Goal: Task Accomplishment & Management: Use online tool/utility

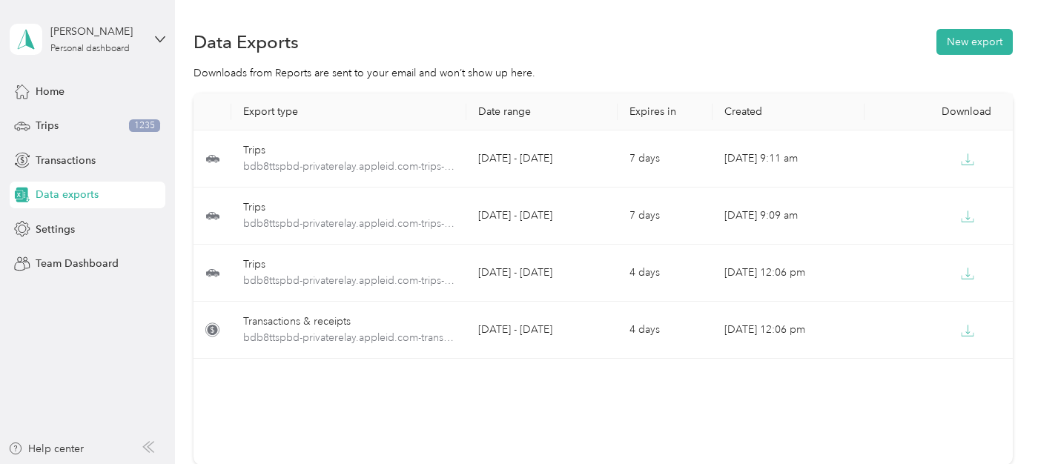
click at [65, 192] on span "Data exports" at bounding box center [67, 195] width 63 height 16
click at [965, 46] on button "New export" at bounding box center [975, 42] width 76 height 26
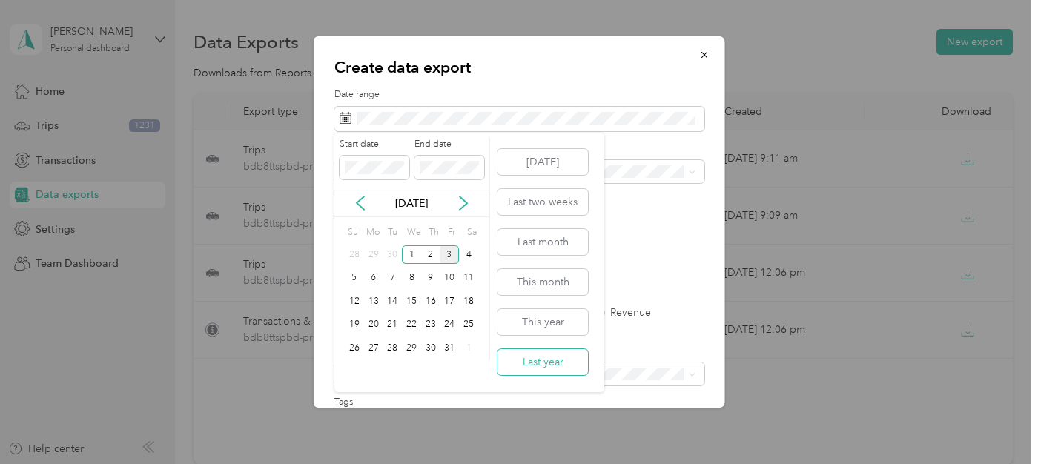
click at [556, 360] on button "Last year" at bounding box center [543, 362] width 90 height 26
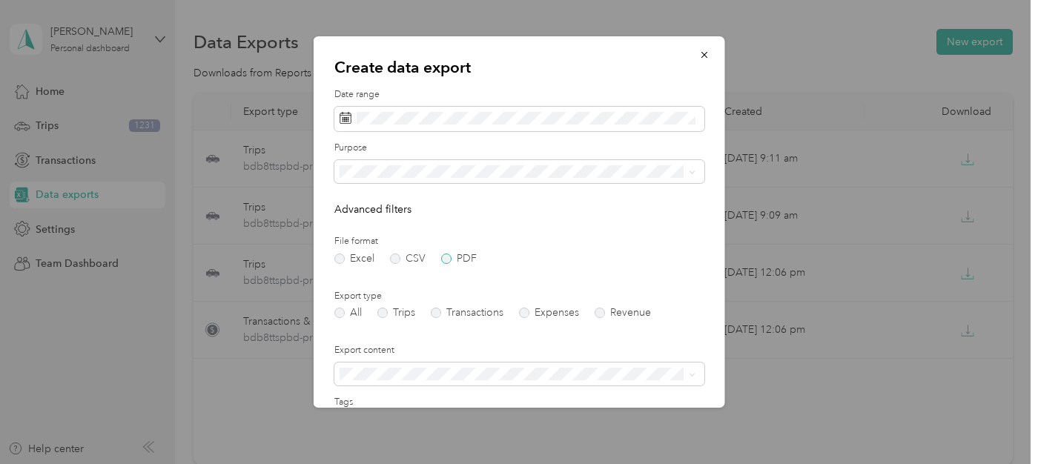
click at [448, 258] on label "PDF" at bounding box center [459, 259] width 36 height 10
click at [384, 313] on label "Trips" at bounding box center [396, 313] width 38 height 10
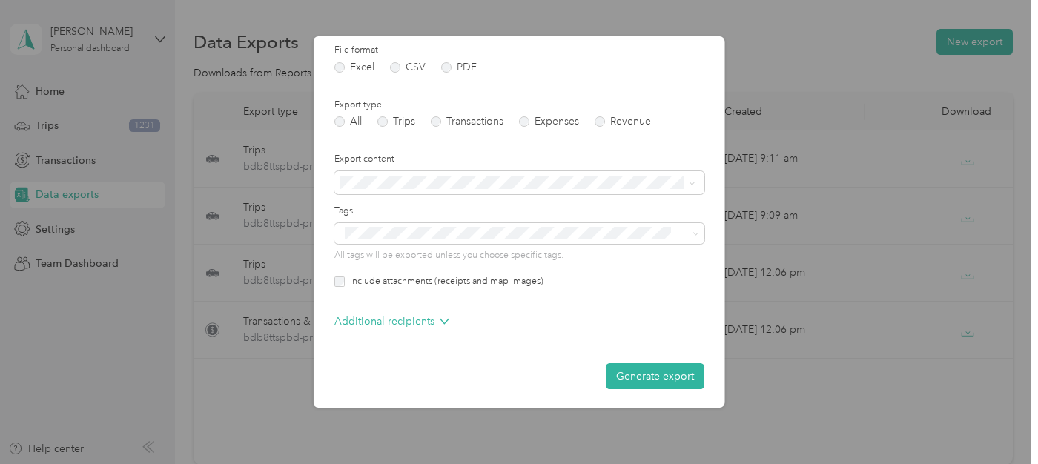
scroll to position [191, 0]
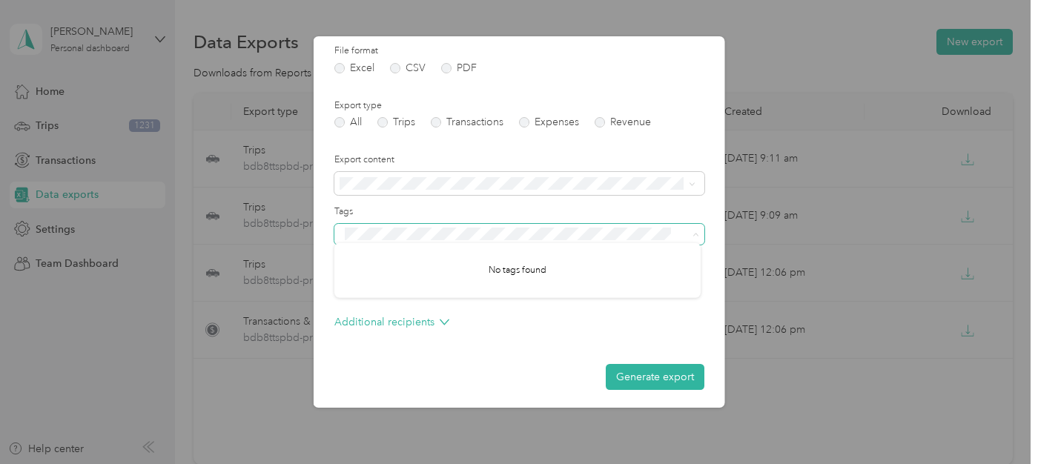
click at [687, 234] on span at bounding box center [693, 234] width 12 height 10
click at [687, 232] on span at bounding box center [693, 234] width 12 height 10
click at [699, 208] on label "Tags" at bounding box center [519, 211] width 370 height 13
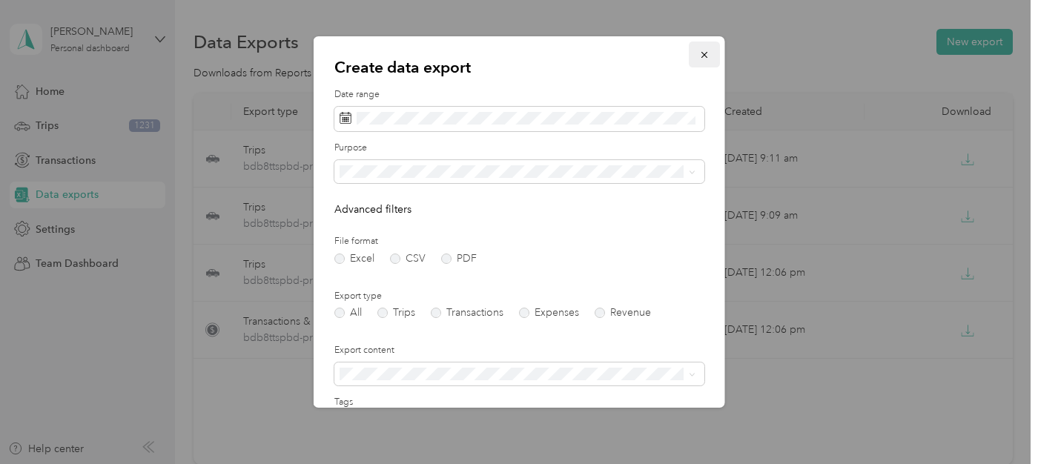
scroll to position [0, 0]
click at [699, 53] on icon "button" at bounding box center [704, 55] width 10 height 10
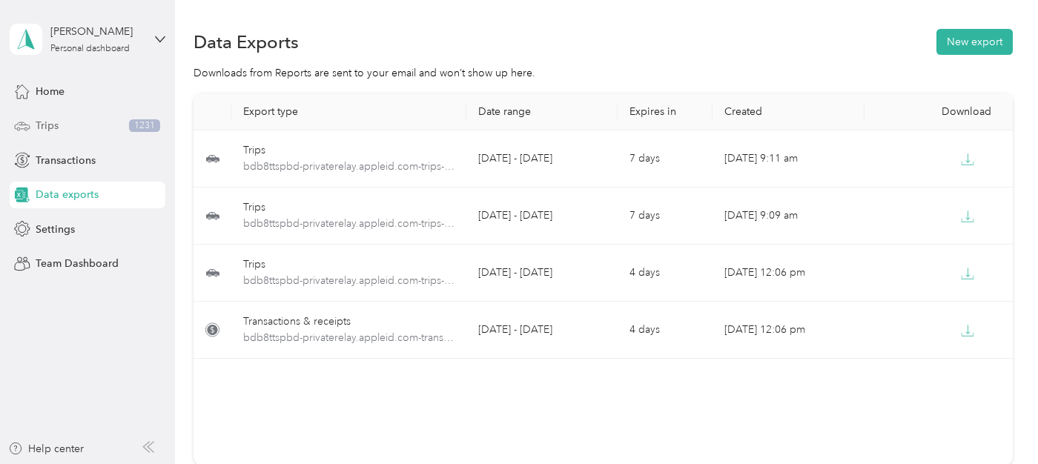
click at [51, 119] on span "Trips" at bounding box center [47, 126] width 23 height 16
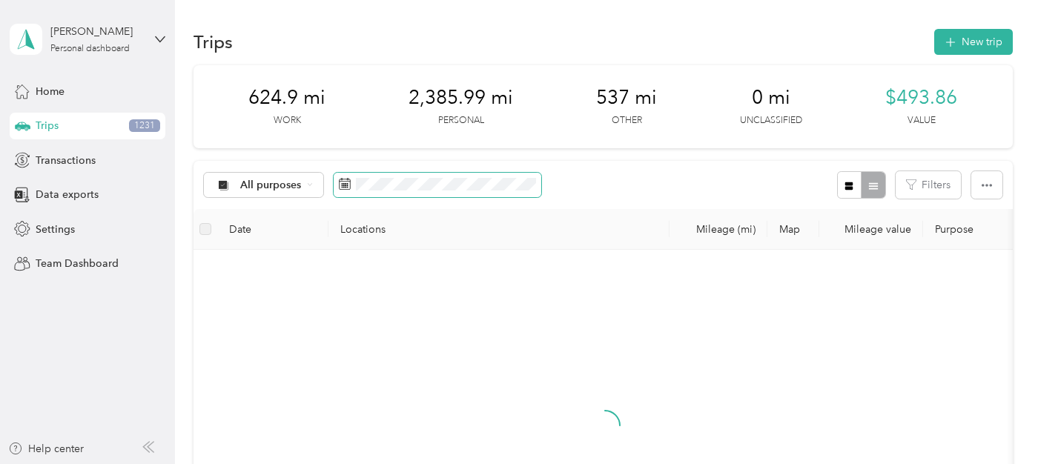
click at [342, 185] on rect at bounding box center [342, 185] width 1 height 1
click at [916, 189] on span "button" at bounding box center [911, 185] width 10 height 13
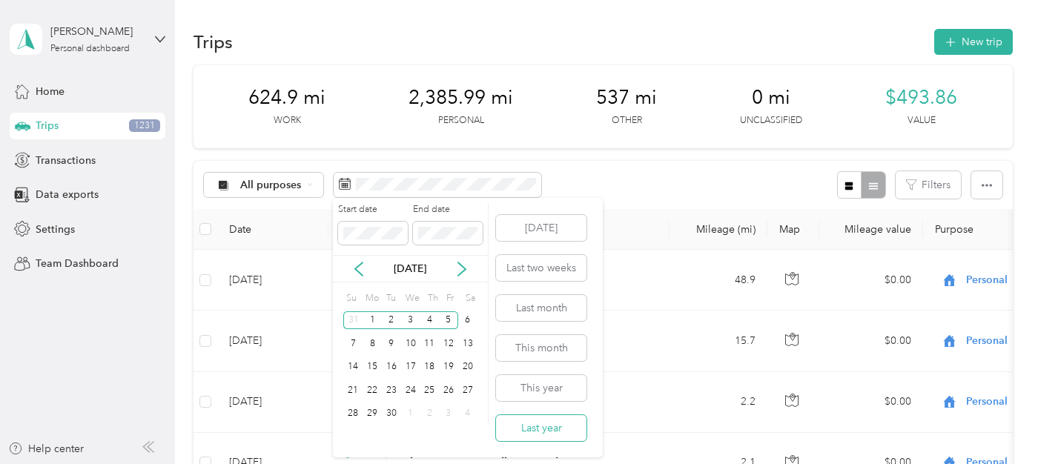
click at [558, 425] on button "Last year" at bounding box center [541, 428] width 90 height 26
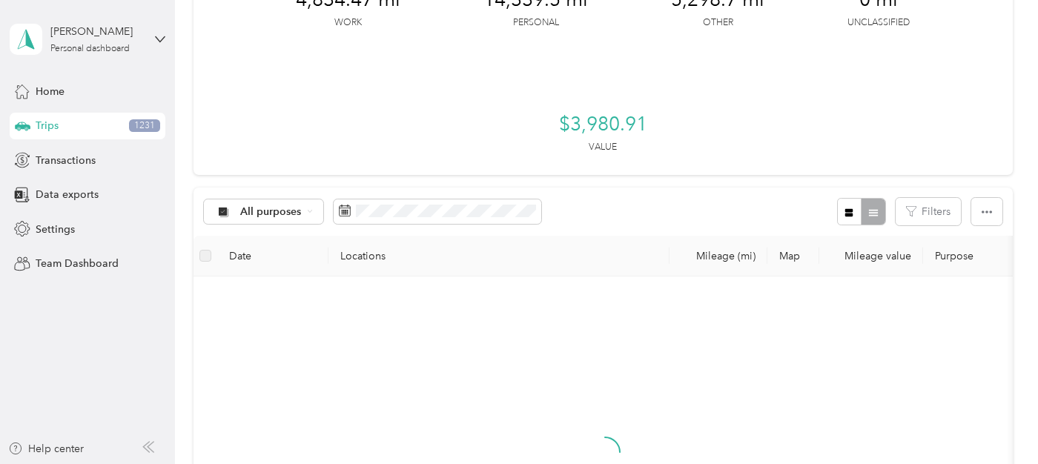
scroll to position [159, 0]
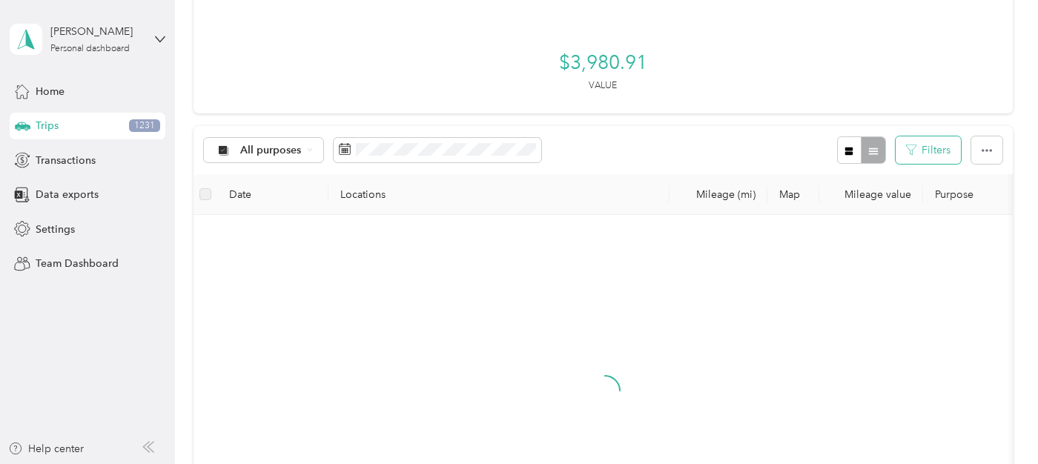
click at [941, 155] on button "Filters" at bounding box center [928, 149] width 65 height 27
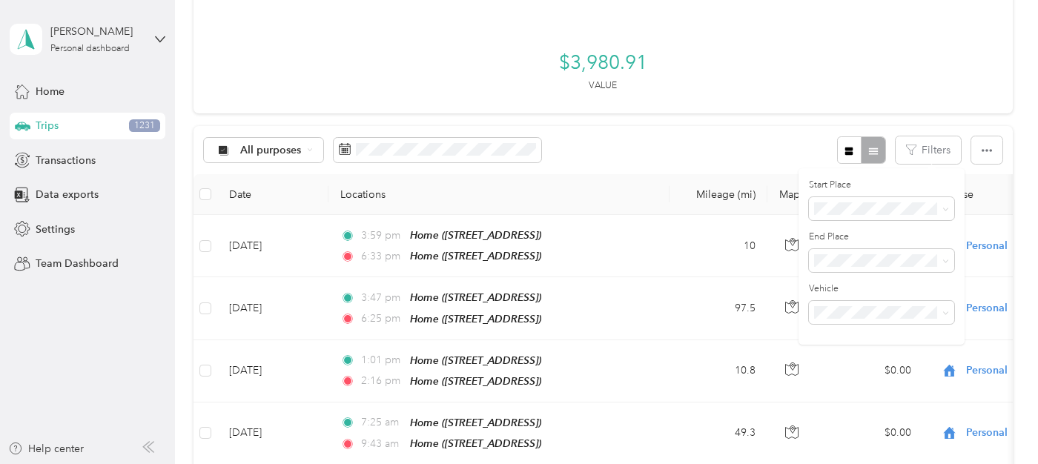
click at [851, 362] on div "Toyota" at bounding box center [881, 364] width 125 height 16
click at [713, 152] on div "All purposes Filters 1" at bounding box center [603, 150] width 819 height 48
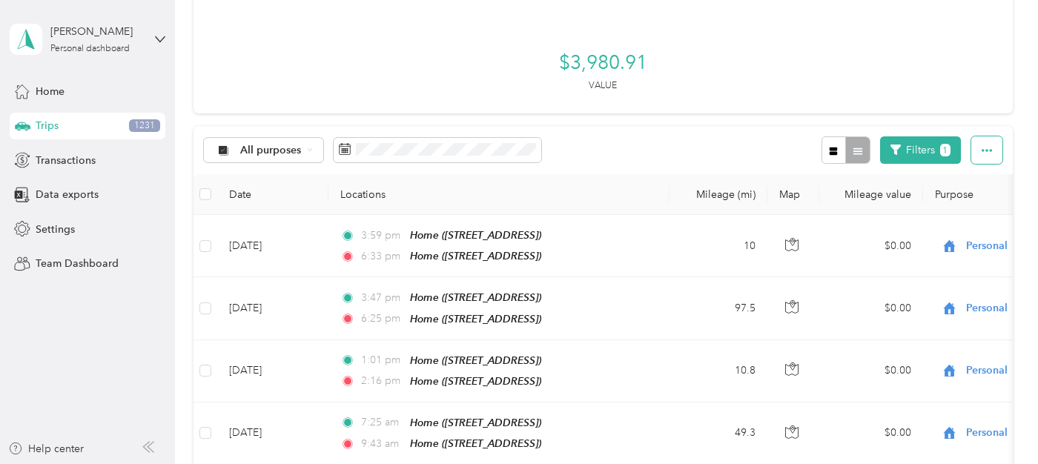
click at [992, 141] on button "button" at bounding box center [986, 149] width 31 height 27
click at [957, 182] on span "Select all" at bounding box center [974, 177] width 41 height 13
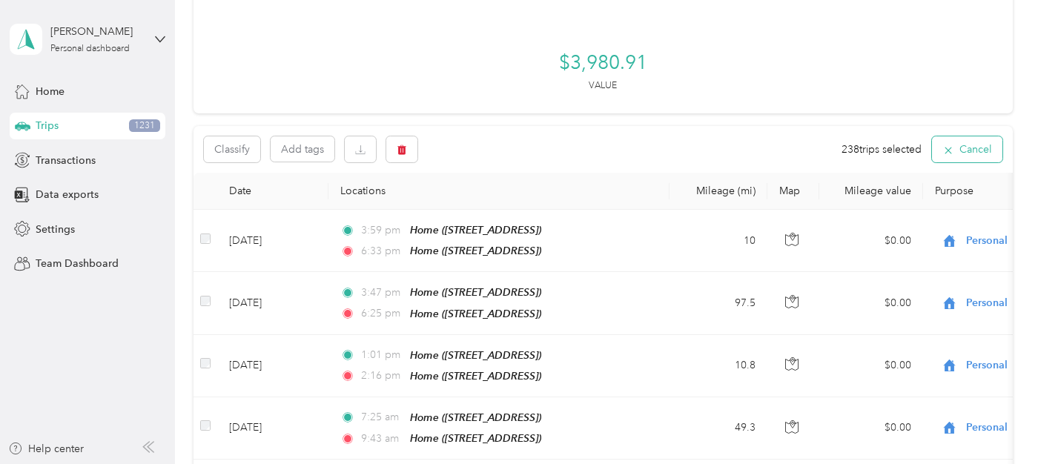
click at [991, 159] on button "Cancel" at bounding box center [967, 149] width 70 height 26
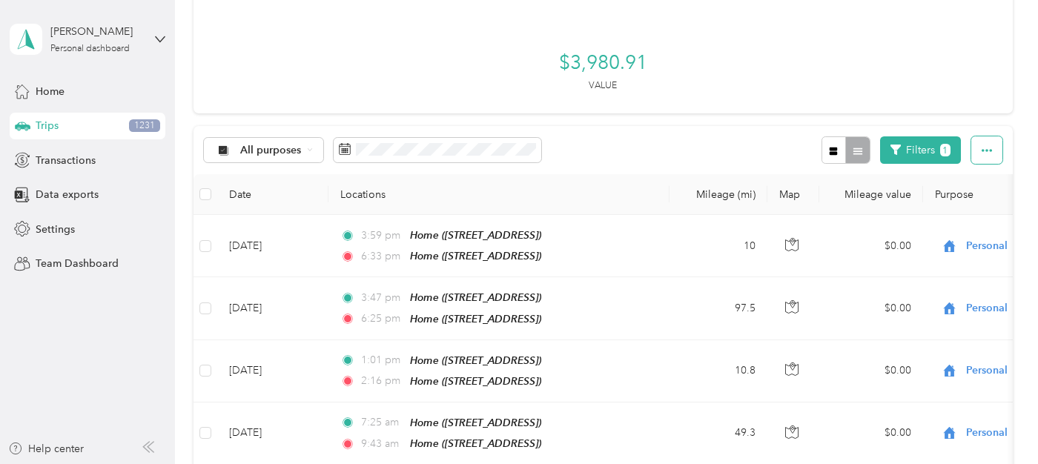
click at [985, 149] on icon "button" at bounding box center [987, 150] width 10 height 3
click at [957, 206] on span "Export" at bounding box center [969, 203] width 31 height 13
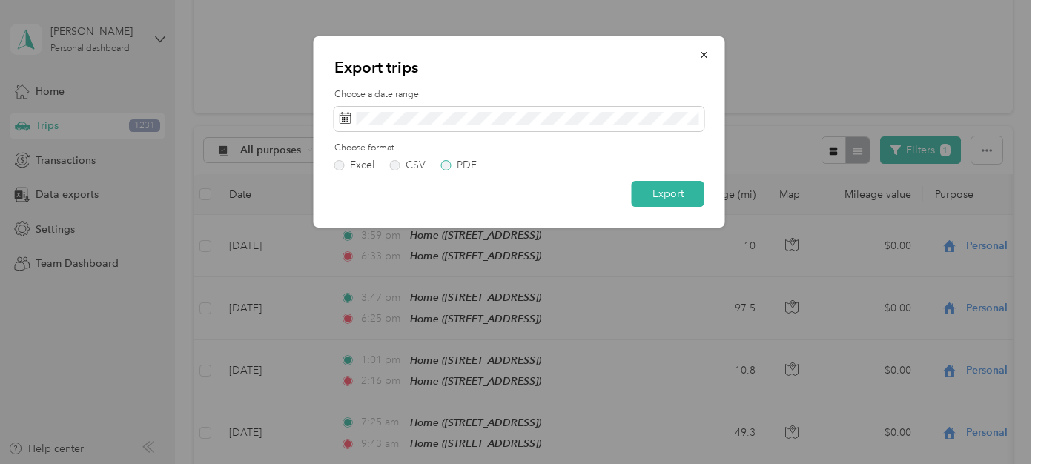
click at [471, 162] on div "PDF" at bounding box center [467, 165] width 20 height 10
click at [655, 191] on button "Export" at bounding box center [668, 194] width 73 height 26
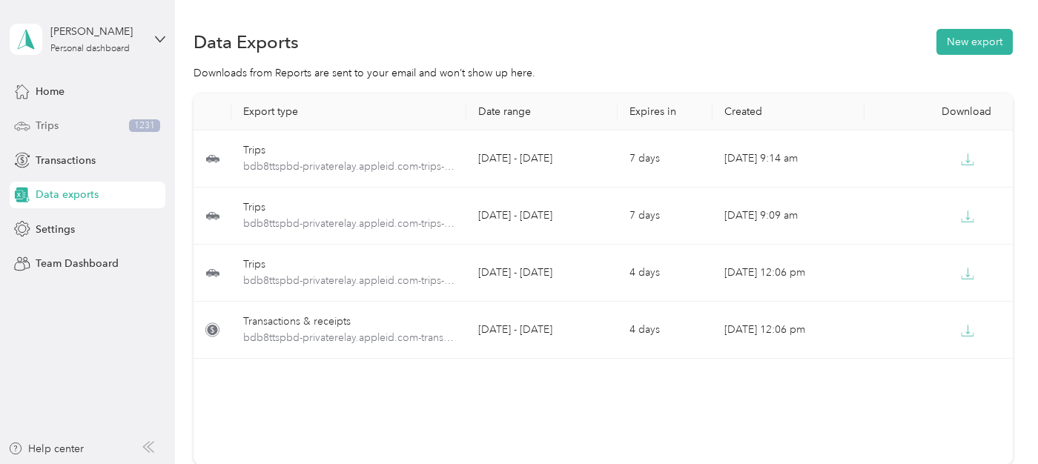
click at [59, 118] on div "Trips 1231" at bounding box center [88, 126] width 156 height 27
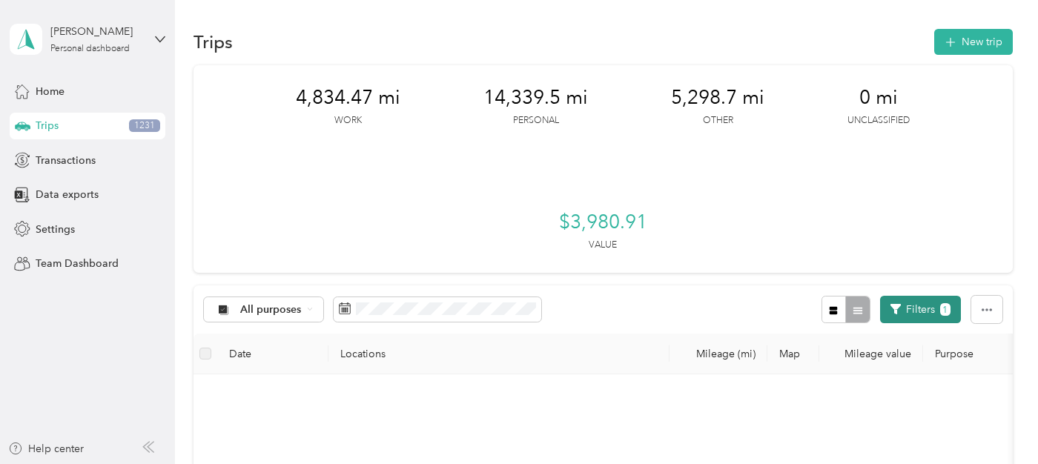
click at [919, 297] on button "Filters 1" at bounding box center [920, 309] width 81 height 27
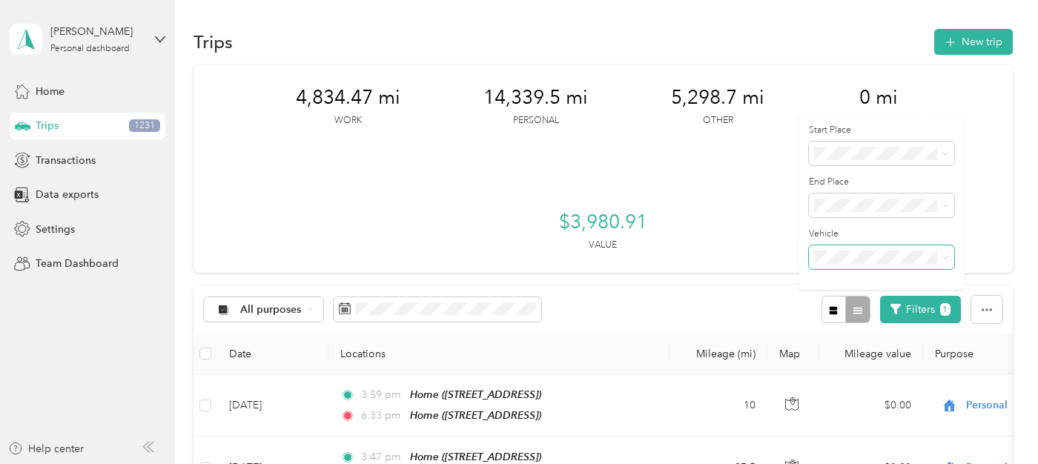
click at [940, 258] on span at bounding box center [943, 257] width 12 height 10
click at [944, 257] on icon at bounding box center [945, 258] width 4 height 3
click at [841, 330] on span "Lexus" at bounding box center [832, 334] width 27 height 13
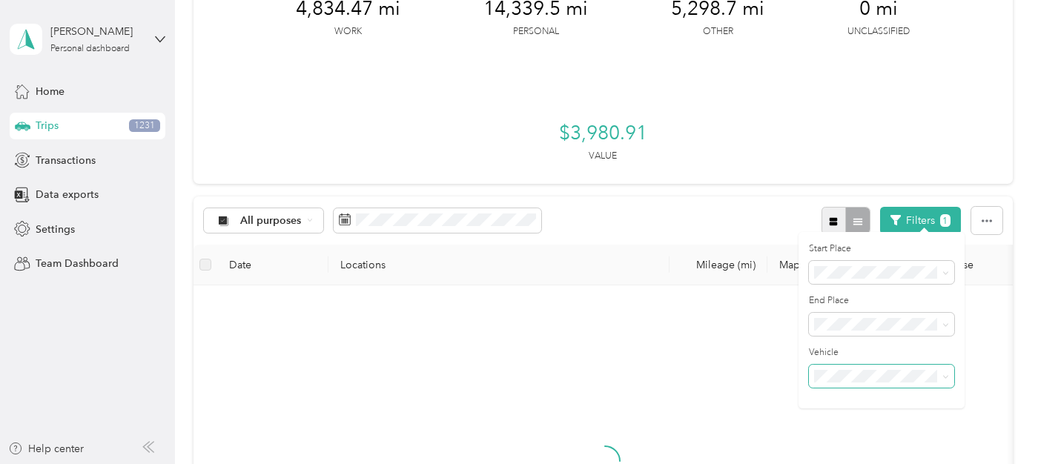
scroll to position [98, 0]
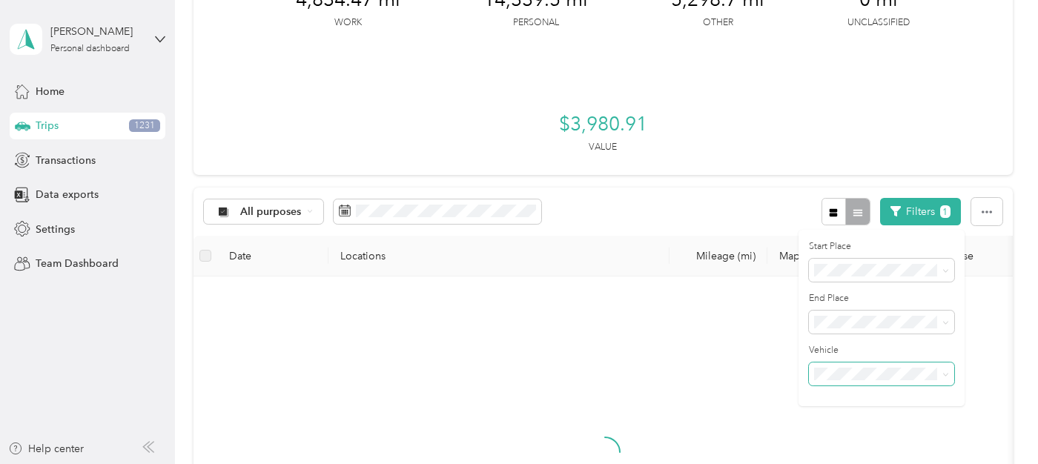
click at [782, 175] on div "4,834.47 mi Work 14,339.5 mi Personal 5,298.7 mi Other 0 mi Unclassified $3,980…" at bounding box center [603, 336] width 819 height 739
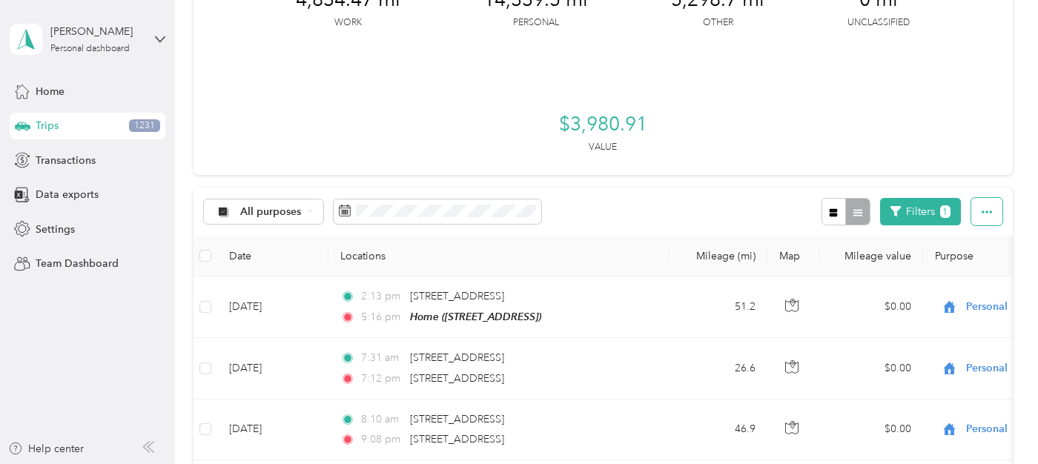
click at [999, 215] on button "button" at bounding box center [986, 211] width 31 height 27
click at [980, 260] on span "Export" at bounding box center [969, 264] width 31 height 13
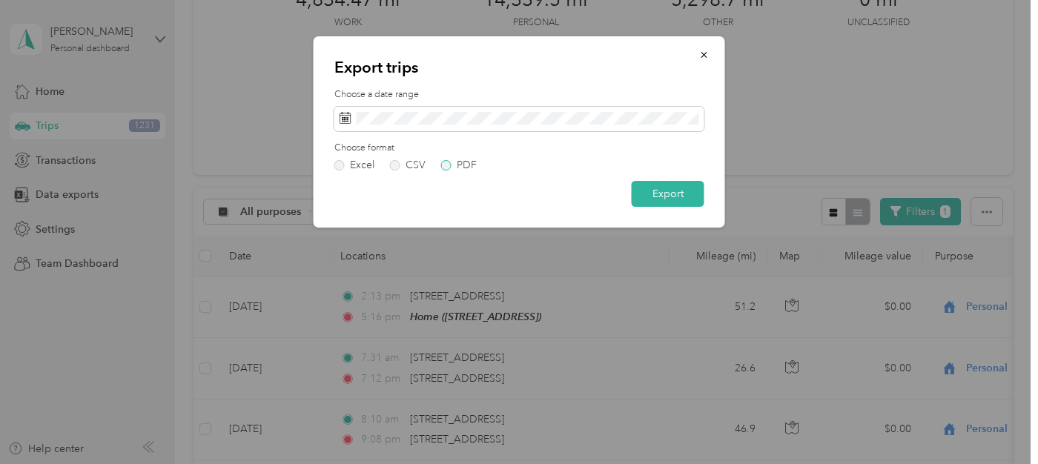
click at [451, 165] on label "PDF" at bounding box center [459, 165] width 36 height 10
click at [661, 196] on button "Export" at bounding box center [668, 194] width 73 height 26
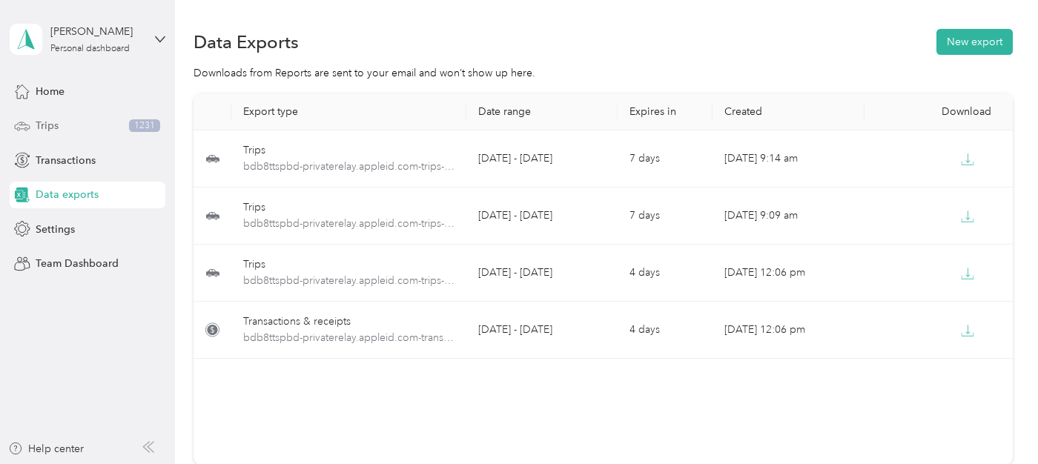
click at [62, 119] on div "Trips 1231" at bounding box center [88, 126] width 156 height 27
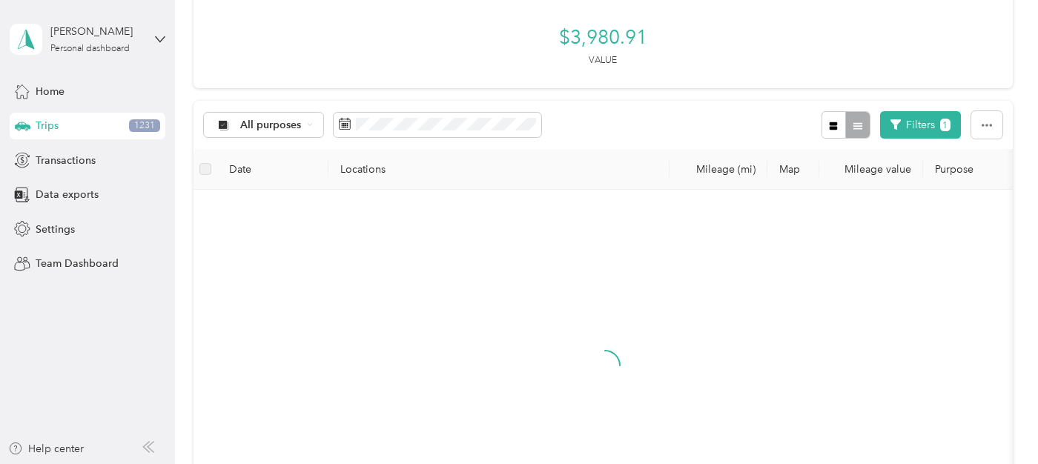
scroll to position [188, 0]
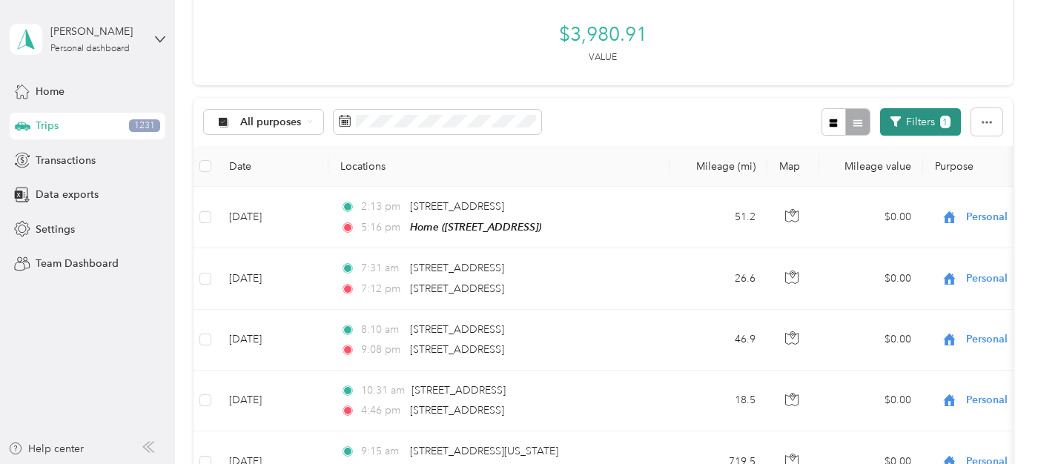
click at [930, 122] on button "Filters 1" at bounding box center [920, 121] width 81 height 27
click at [930, 121] on button "Filters 1" at bounding box center [920, 121] width 81 height 27
click at [938, 121] on button "Filters 1" at bounding box center [920, 121] width 81 height 27
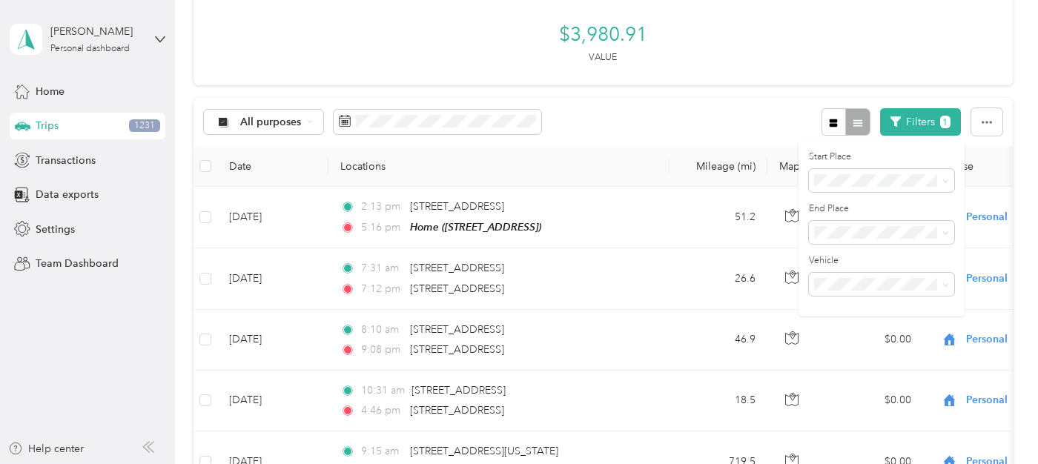
click at [899, 330] on div "Toyota" at bounding box center [881, 327] width 125 height 16
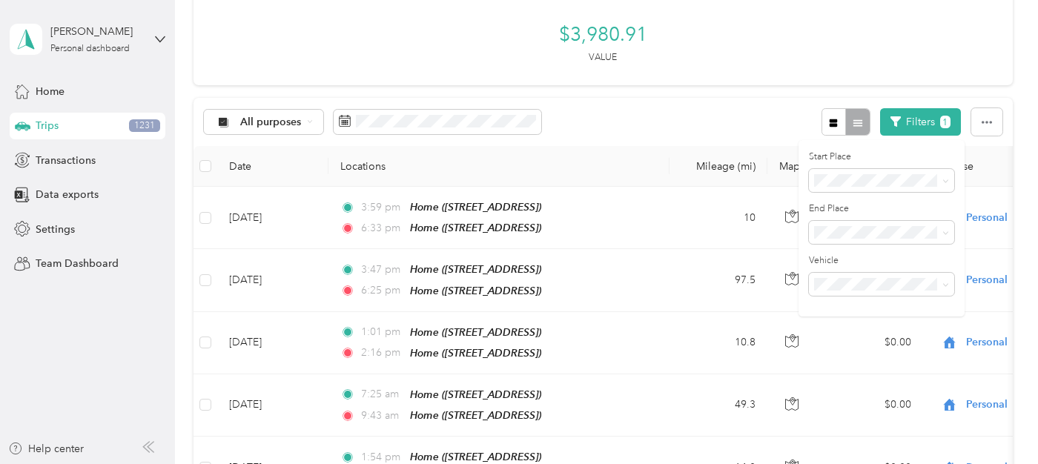
click at [770, 116] on div "All purposes Filters 1" at bounding box center [603, 122] width 819 height 48
click at [991, 123] on icon "button" at bounding box center [987, 122] width 10 height 10
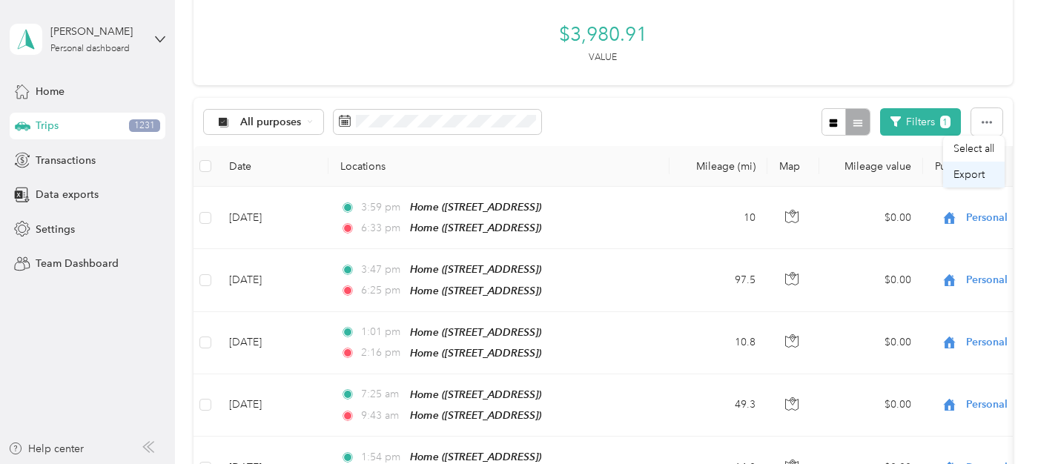
click at [967, 171] on span "Export" at bounding box center [969, 174] width 31 height 13
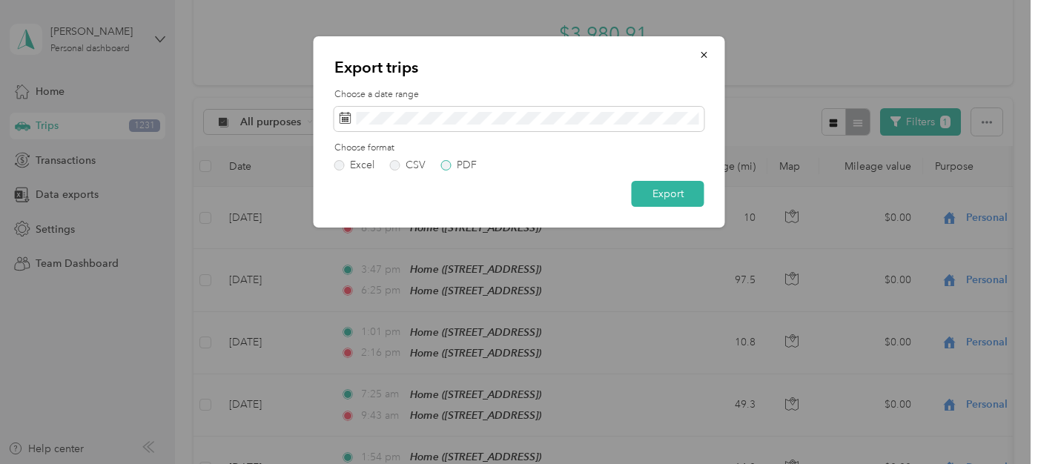
click at [444, 163] on label "PDF" at bounding box center [459, 165] width 36 height 10
click at [664, 195] on button "Export" at bounding box center [668, 194] width 73 height 26
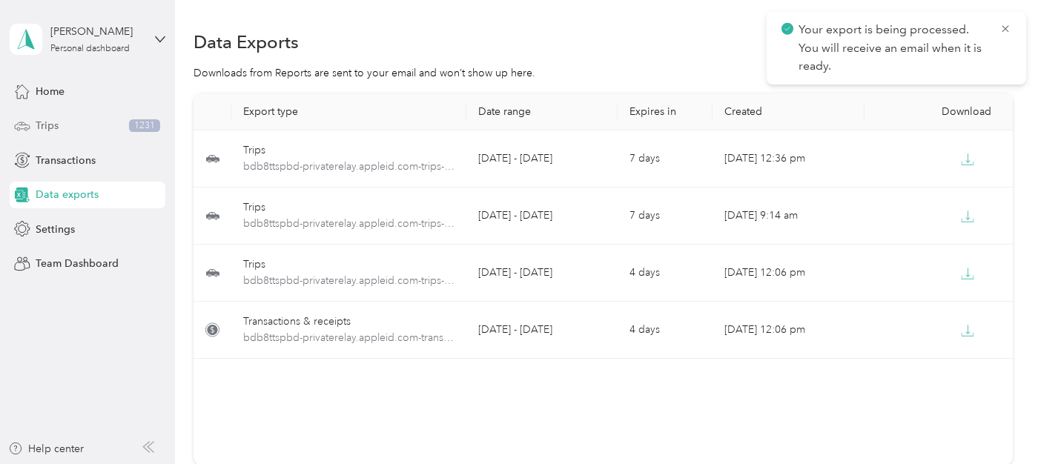
click at [54, 118] on span "Trips" at bounding box center [47, 126] width 23 height 16
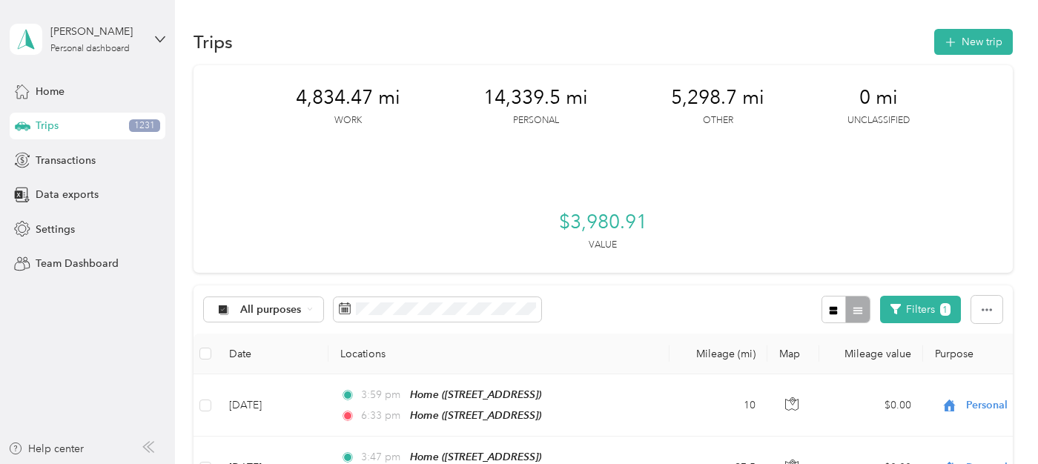
click at [50, 129] on span "Trips" at bounding box center [47, 126] width 23 height 16
